Goal: Task Accomplishment & Management: Complete application form

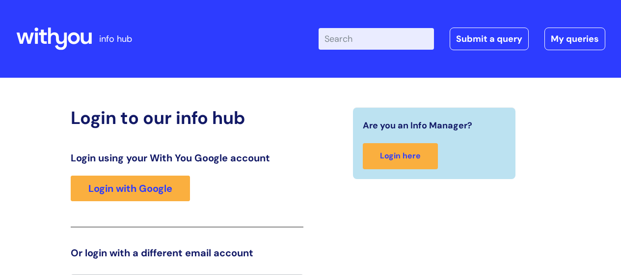
scroll to position [22, 0]
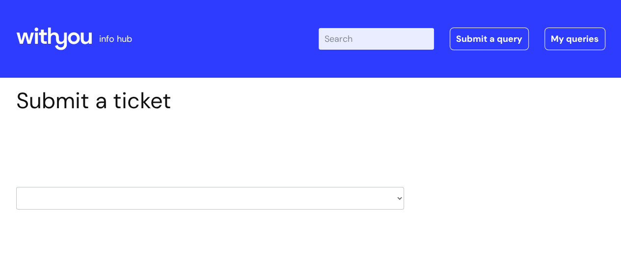
click at [227, 196] on select "HR / People IT and Support Clinical Drug Alerts Finance Accounts Data Support T…" at bounding box center [210, 198] width 388 height 23
select select "it_and_support"
click at [16, 187] on select "HR / People IT and Support Clinical Drug Alerts Finance Accounts Data Support T…" at bounding box center [210, 198] width 388 height 23
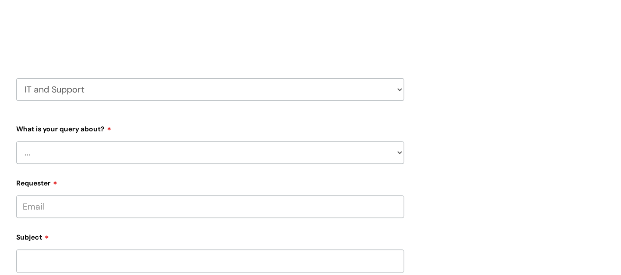
scroll to position [141, 0]
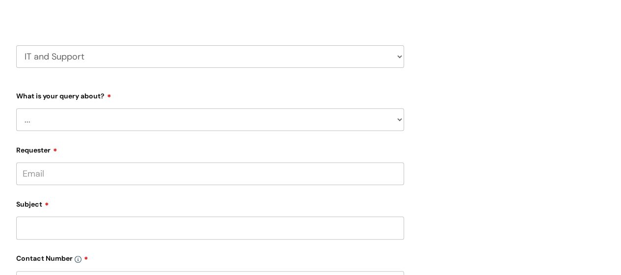
click at [130, 123] on select "... Mobile Phone Reset & MFA Accounts, Starters and Leavers IT Hardware issue I…" at bounding box center [210, 119] width 388 height 23
select select "I need help logging in"
click at [16, 108] on select "... Mobile Phone Reset & MFA Accounts, Starters and Leavers IT Hardware issue I…" at bounding box center [210, 119] width 388 height 23
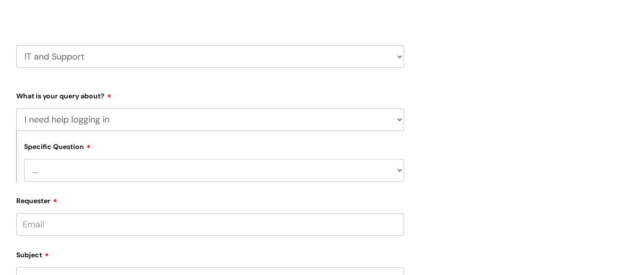
click at [81, 181] on select "... I need help logging into my laptop/chromebook I need access or help logging…" at bounding box center [214, 170] width 380 height 23
select select "I need access or help logging into a system, including Single Sign On"
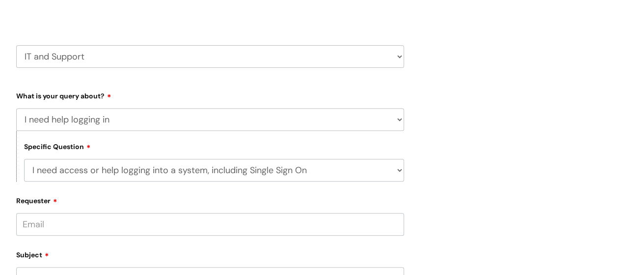
click at [24, 159] on select "... I need help logging into my laptop/chromebook I need access or help logging…" at bounding box center [214, 170] width 380 height 23
click at [90, 219] on select "... Nebula Halo IT Portal PCMIS [PERSON_NAME] iTrent CJSM NHS email Summary Car…" at bounding box center [214, 220] width 380 height 23
select select "iTrent"
click at [24, 210] on select "... Nebula Halo IT Portal PCMIS [PERSON_NAME] iTrent CJSM NHS email Summary Car…" at bounding box center [214, 220] width 380 height 23
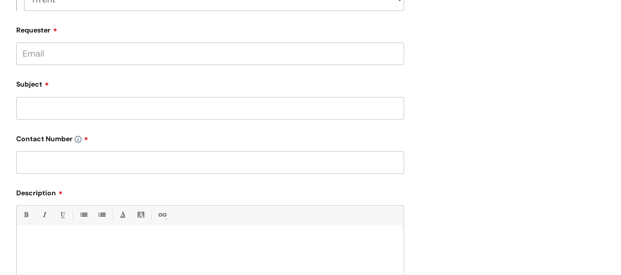
scroll to position [357, 0]
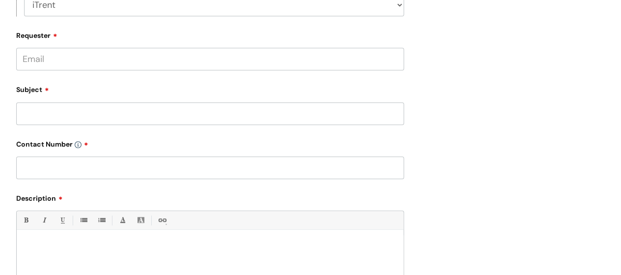
click at [105, 62] on input "Requester" at bounding box center [210, 59] width 388 height 23
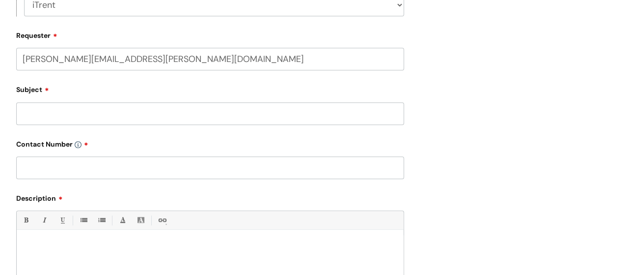
type input "[PERSON_NAME][EMAIL_ADDRESS][PERSON_NAME][DOMAIN_NAME]"
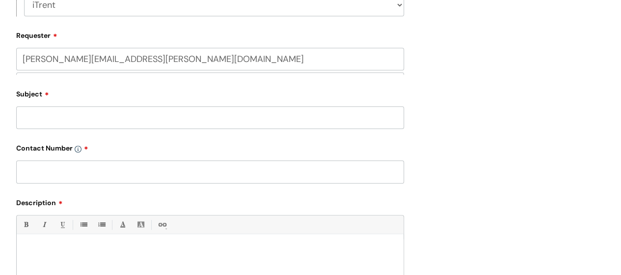
click at [55, 115] on div "Subject" at bounding box center [210, 107] width 388 height 44
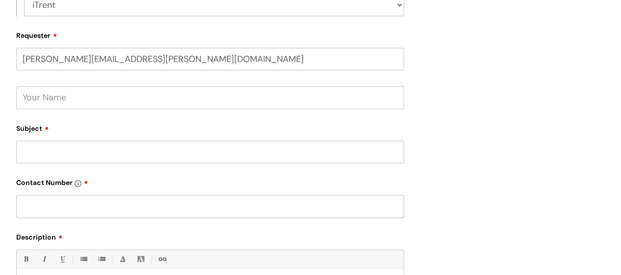
click at [52, 104] on input "text" at bounding box center [210, 97] width 388 height 23
type input "Steph"
click at [47, 152] on input "Subject" at bounding box center [210, 151] width 388 height 23
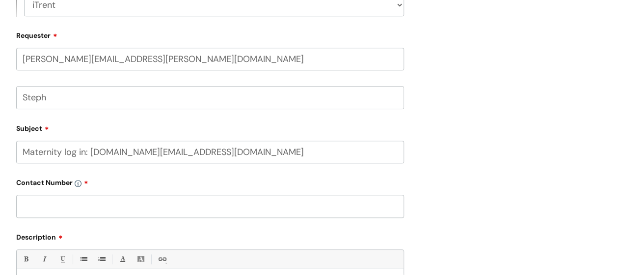
type input "Maternity log in: [DOMAIN_NAME][EMAIL_ADDRESS][DOMAIN_NAME]"
click at [67, 203] on input "text" at bounding box center [210, 206] width 388 height 23
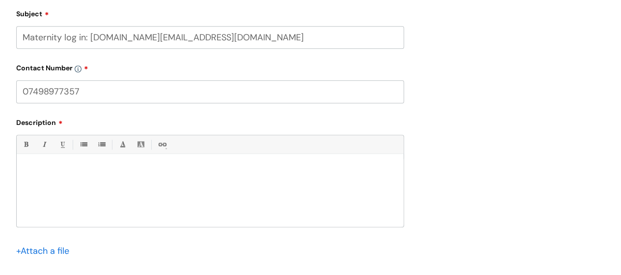
scroll to position [478, 0]
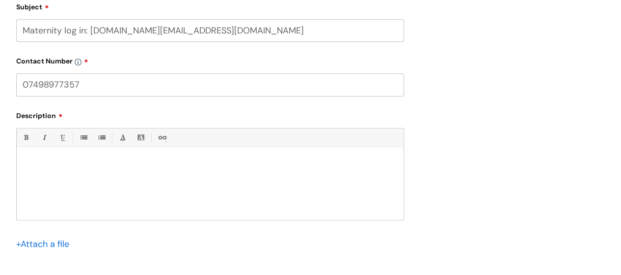
type input "07498977357"
click at [191, 164] on p at bounding box center [210, 163] width 372 height 9
click at [27, 184] on p "Ive been logging in" at bounding box center [210, 181] width 372 height 9
click at [98, 180] on p "I've been logging in" at bounding box center [210, 181] width 372 height 9
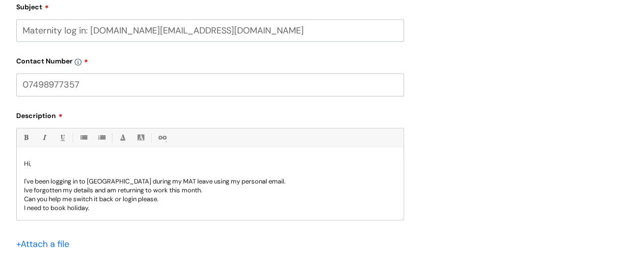
click at [106, 209] on p "I need to book holiday." at bounding box center [210, 207] width 372 height 9
click at [117, 209] on p "I need to book holiday as im no planning on returning straight away." at bounding box center [210, 207] width 372 height 9
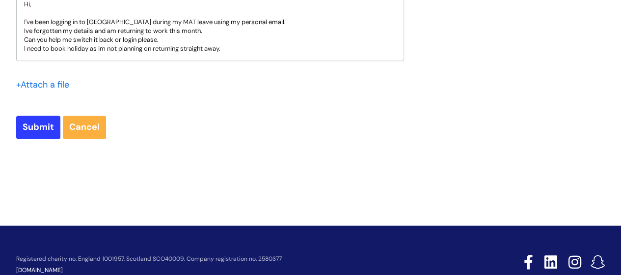
scroll to position [639, 0]
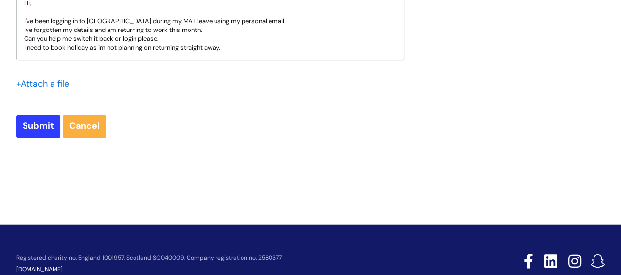
click at [242, 49] on p "I need to book holiday as im not planning on returning straight away." at bounding box center [210, 47] width 372 height 9
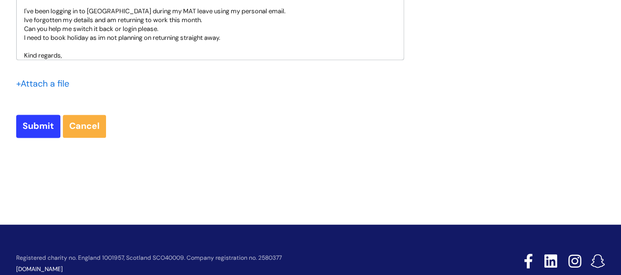
scroll to position [19, 0]
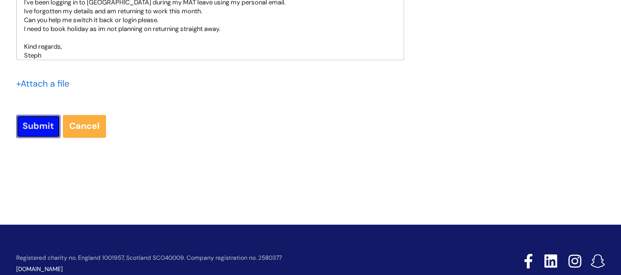
click at [46, 121] on input "Submit" at bounding box center [38, 125] width 44 height 23
type input "Please Wait..."
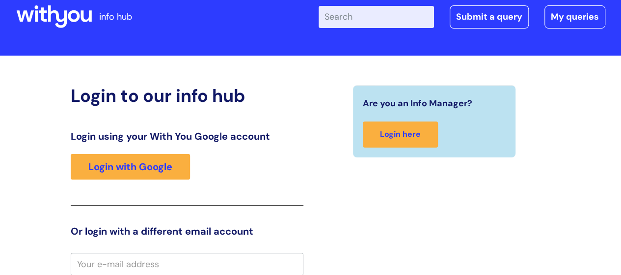
scroll to position [45, 0]
